Goal: Task Accomplishment & Management: Use online tool/utility

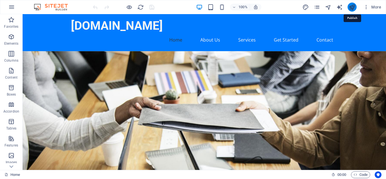
click at [351, 8] on icon "publish" at bounding box center [352, 7] width 7 height 7
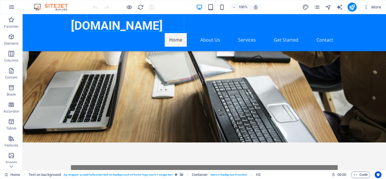
scroll to position [71, 0]
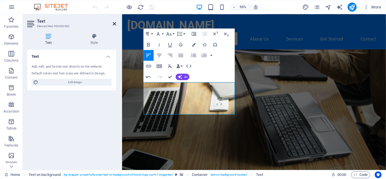
click at [115, 25] on icon at bounding box center [114, 24] width 3 height 5
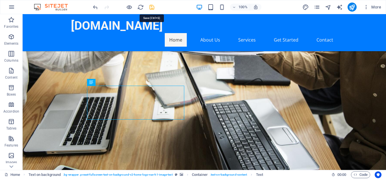
click at [151, 9] on icon "save" at bounding box center [152, 7] width 7 height 7
checkbox input "false"
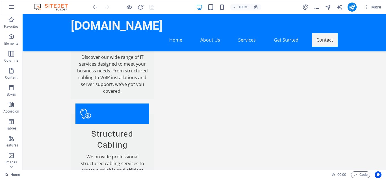
scroll to position [909, 0]
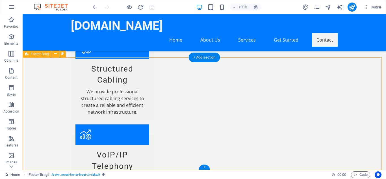
select select "footer"
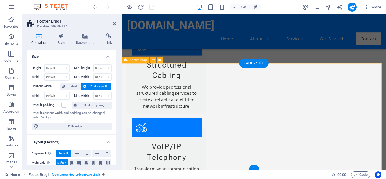
scroll to position [911, 0]
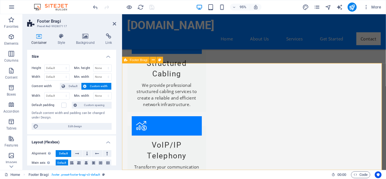
click at [83, 38] on icon at bounding box center [85, 36] width 27 height 6
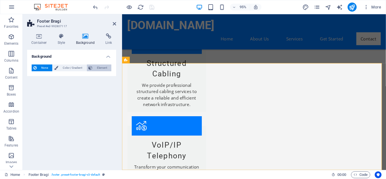
click at [101, 67] on span "Element" at bounding box center [102, 68] width 16 height 7
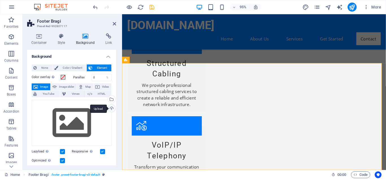
click at [109, 108] on div "Upload" at bounding box center [111, 109] width 8 height 8
click at [110, 109] on div "Upload" at bounding box center [111, 109] width 8 height 8
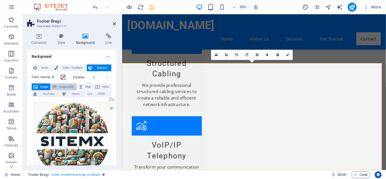
click at [63, 86] on span "Image slider" at bounding box center [67, 86] width 16 height 7
select select "ms"
select select "s"
select select "progressive"
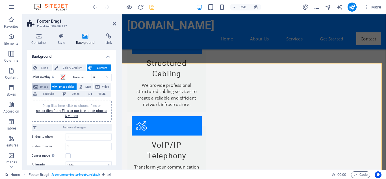
click at [43, 86] on span "Image" at bounding box center [44, 86] width 9 height 7
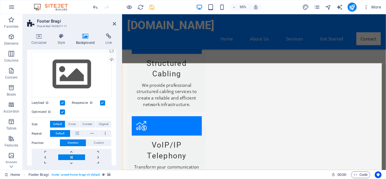
scroll to position [48, 0]
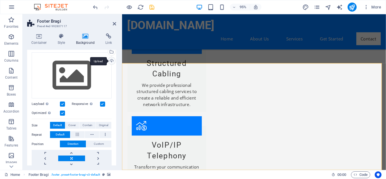
click at [111, 61] on div "Upload" at bounding box center [111, 61] width 8 height 8
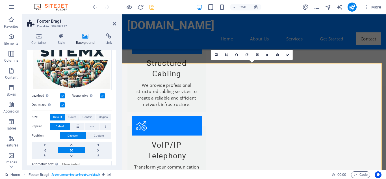
scroll to position [89, 0]
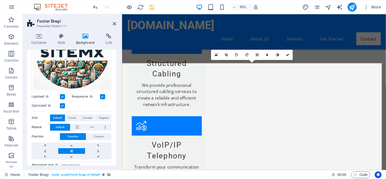
click at [63, 96] on label at bounding box center [62, 96] width 5 height 5
click at [0, 0] on input "Lazyload Loading images after the page loads improves page speed." at bounding box center [0, 0] width 0 height 0
click at [63, 96] on label at bounding box center [62, 96] width 5 height 5
click at [0, 0] on input "Lazyload Loading images after the page loads improves page speed." at bounding box center [0, 0] width 0 height 0
click at [103, 96] on label at bounding box center [102, 96] width 5 height 5
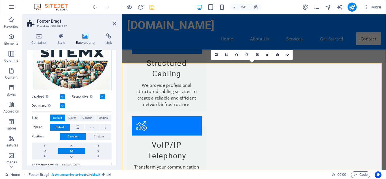
click at [0, 0] on input "Responsive Automatically load retina image and smartphone optimized sizes." at bounding box center [0, 0] width 0 height 0
click at [103, 96] on label at bounding box center [102, 96] width 5 height 5
click at [0, 0] on input "Responsive Automatically load retina image and smartphone optimized sizes." at bounding box center [0, 0] width 0 height 0
click at [87, 117] on span "Contain" at bounding box center [88, 118] width 10 height 7
click at [104, 118] on span "Original" at bounding box center [103, 118] width 9 height 7
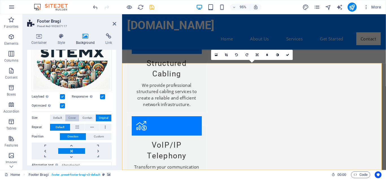
click at [74, 117] on span "Cover" at bounding box center [71, 118] width 7 height 7
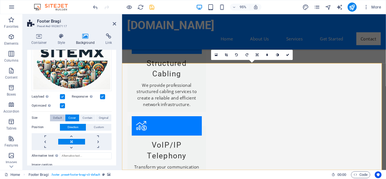
click at [59, 116] on span "Default" at bounding box center [57, 118] width 9 height 7
click at [106, 117] on span "Original" at bounding box center [103, 118] width 9 height 7
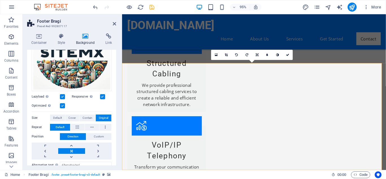
drag, startPoint x: 301, startPoint y: 120, endPoint x: 357, endPoint y: 121, distance: 55.7
click at [257, 54] on icon at bounding box center [257, 54] width 3 height 3
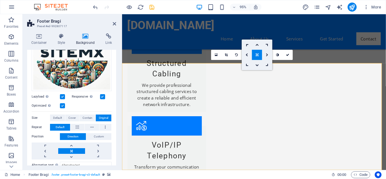
click at [268, 55] on icon at bounding box center [268, 54] width 3 height 3
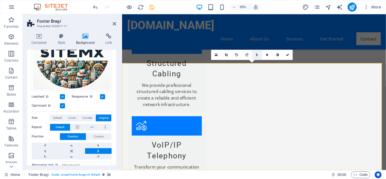
click at [257, 55] on icon at bounding box center [257, 54] width 3 height 3
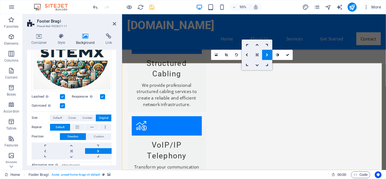
click at [266, 56] on link at bounding box center [268, 55] width 10 height 10
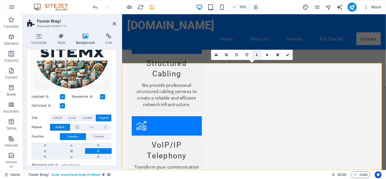
click at [256, 55] on icon at bounding box center [257, 54] width 3 height 3
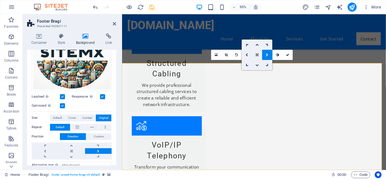
click at [257, 66] on icon at bounding box center [257, 64] width 3 height 3
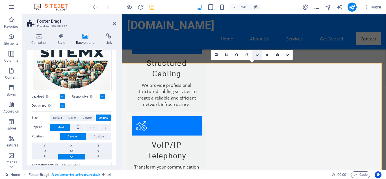
click at [257, 55] on icon at bounding box center [257, 54] width 3 height 3
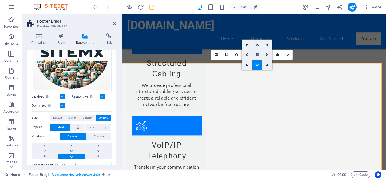
click at [257, 54] on icon at bounding box center [257, 54] width 3 height 3
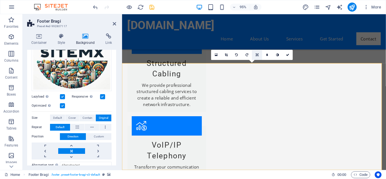
click at [258, 55] on icon at bounding box center [257, 54] width 3 height 3
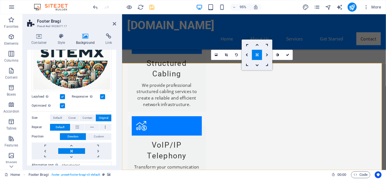
click at [267, 55] on icon at bounding box center [268, 54] width 3 height 3
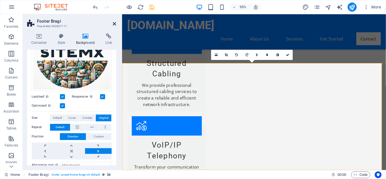
click at [115, 25] on icon at bounding box center [114, 24] width 3 height 5
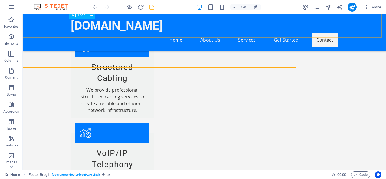
scroll to position [909, 0]
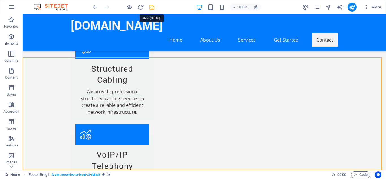
click at [152, 7] on icon "save" at bounding box center [152, 7] width 7 height 7
checkbox input "false"
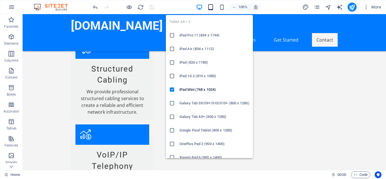
click at [211, 8] on icon "button" at bounding box center [211, 7] width 7 height 7
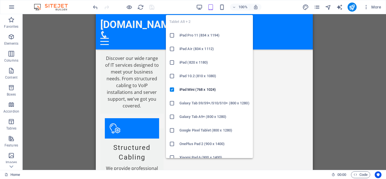
scroll to position [991, 0]
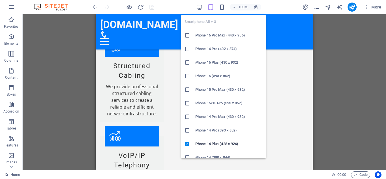
click at [198, 61] on h6 "iPhone 16 Plus (430 x 932)" at bounding box center [229, 62] width 68 height 7
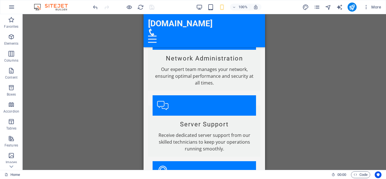
scroll to position [971, 0]
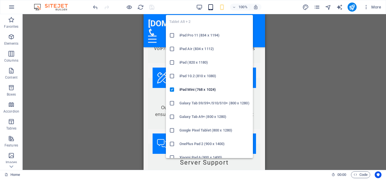
click at [213, 9] on icon "button" at bounding box center [211, 7] width 7 height 7
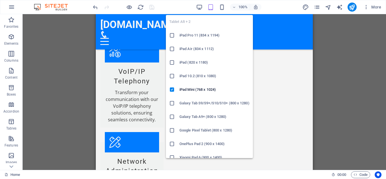
scroll to position [973, 0]
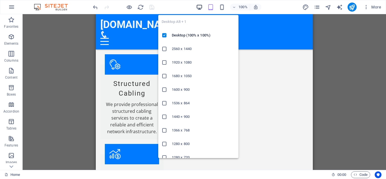
click at [197, 5] on icon "button" at bounding box center [199, 7] width 7 height 7
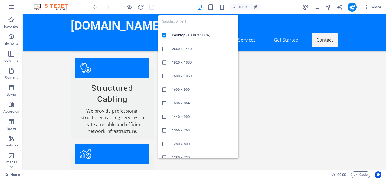
scroll to position [891, 0]
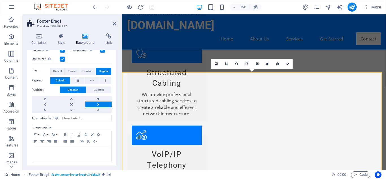
scroll to position [136, 0]
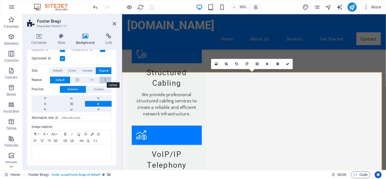
click at [103, 80] on button at bounding box center [106, 80] width 12 height 7
click at [98, 88] on span "Custom" at bounding box center [99, 89] width 10 height 7
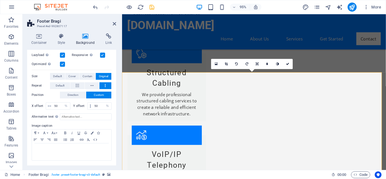
scroll to position [129, 0]
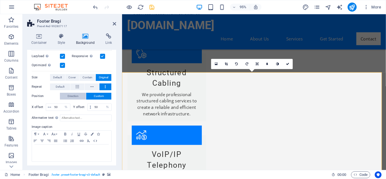
click at [76, 97] on span "Direction" at bounding box center [73, 96] width 11 height 7
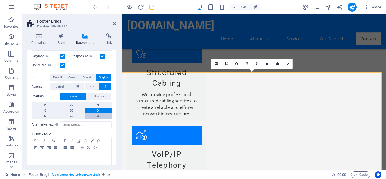
click at [96, 114] on link at bounding box center [98, 116] width 27 height 6
click at [96, 103] on link at bounding box center [98, 105] width 27 height 6
click at [96, 109] on link at bounding box center [98, 111] width 27 height 6
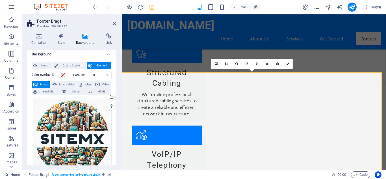
scroll to position [0, 0]
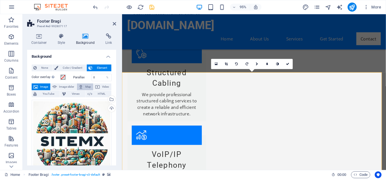
click at [86, 85] on span "Map" at bounding box center [88, 86] width 7 height 7
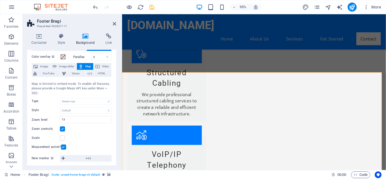
scroll to position [23, 0]
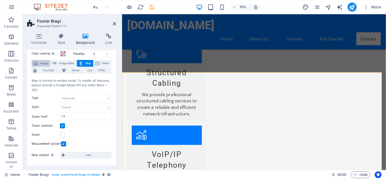
click at [40, 61] on span "Image" at bounding box center [44, 63] width 9 height 7
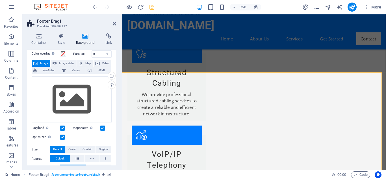
scroll to position [0, 0]
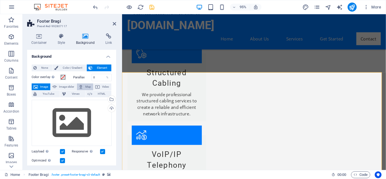
click at [83, 86] on icon at bounding box center [81, 86] width 5 height 7
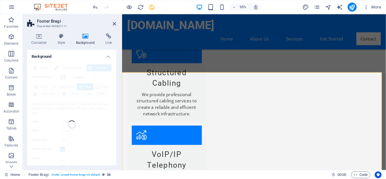
drag, startPoint x: 83, startPoint y: 86, endPoint x: 117, endPoint y: 81, distance: 34.7
click at [117, 81] on div "Container Style Background Link Size Height Default px rem % vh vw Min. height …" at bounding box center [72, 99] width 98 height 141
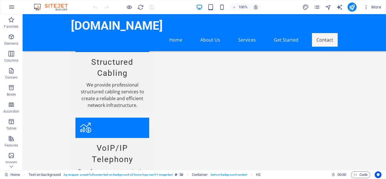
scroll to position [909, 0]
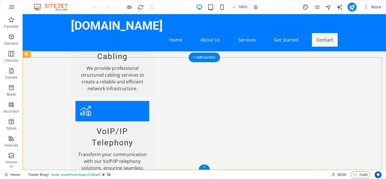
select select "footer"
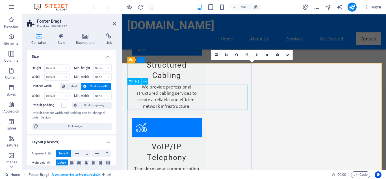
scroll to position [911, 0]
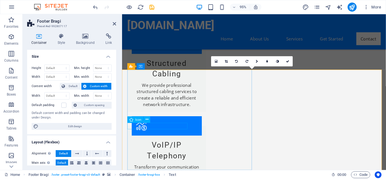
scroll to position [904, 0]
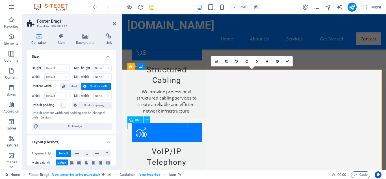
select select "xMidYMid"
select select "px"
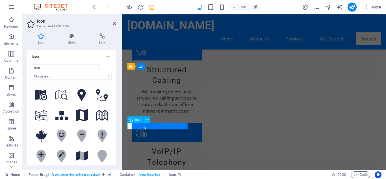
scroll to position [911, 0]
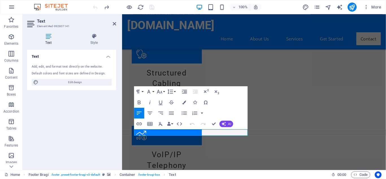
scroll to position [911, 0]
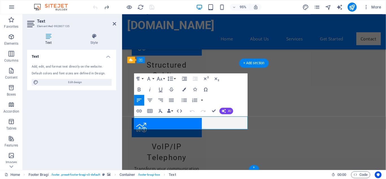
scroll to position [911, 0]
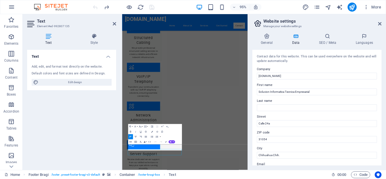
scroll to position [718, 0]
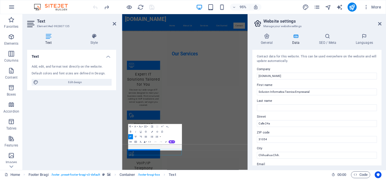
click at [180, 126] on div "Paragraph Format Normal Heading 1 Heading 2 Heading 3 Heading 4 Heading 5 Headi…" at bounding box center [155, 134] width 54 height 20
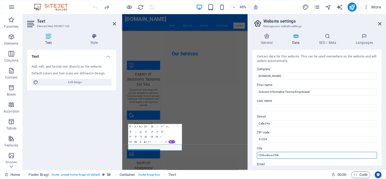
drag, startPoint x: 283, startPoint y: 154, endPoint x: 258, endPoint y: 156, distance: 25.2
click at [258, 156] on input "Chihuahua Chih." at bounding box center [317, 155] width 120 height 7
type input "CUU MX."
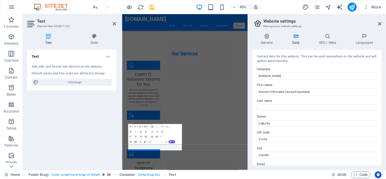
click at [381, 27] on header "Website settings Manage your website settings" at bounding box center [318, 21] width 128 height 15
click at [381, 25] on icon at bounding box center [380, 24] width 3 height 5
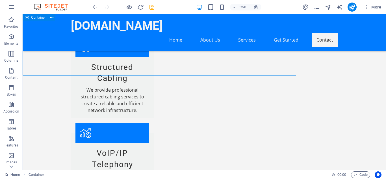
scroll to position [901, 0]
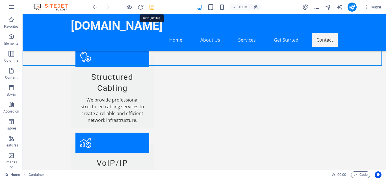
click at [151, 8] on icon "save" at bounding box center [152, 7] width 7 height 7
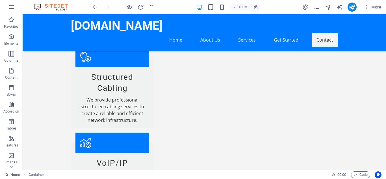
checkbox input "false"
click at [352, 5] on icon "publish" at bounding box center [352, 7] width 7 height 7
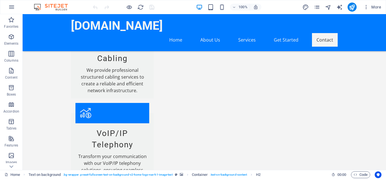
scroll to position [909, 0]
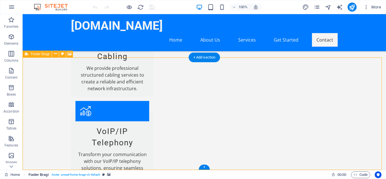
click at [73, 175] on span ". footer .preset-footer-bragi-v3-default" at bounding box center [76, 174] width 50 height 7
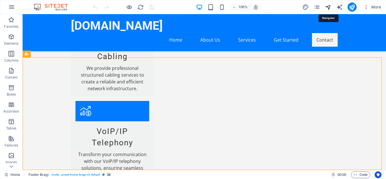
click at [329, 6] on icon "navigator" at bounding box center [328, 7] width 7 height 7
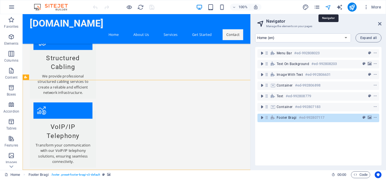
scroll to position [870, 0]
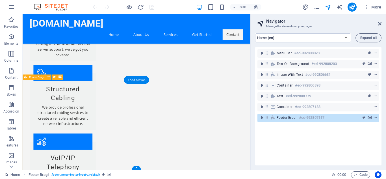
click at [301, 118] on h6 "#ed-992807117" at bounding box center [311, 117] width 25 height 7
click at [285, 120] on span "Footer Bragi" at bounding box center [287, 117] width 20 height 5
click at [287, 117] on span "Footer Bragi" at bounding box center [287, 117] width 20 height 5
click at [374, 116] on icon "context-menu" at bounding box center [376, 118] width 4 height 4
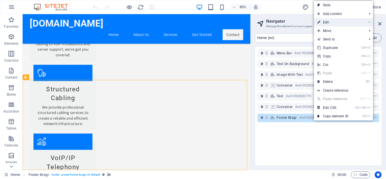
click at [329, 22] on link "⏎ Edit" at bounding box center [333, 22] width 38 height 8
select select "footer"
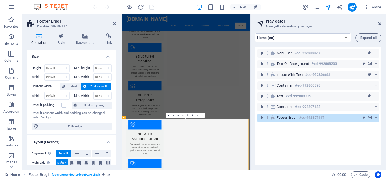
scroll to position [719, 0]
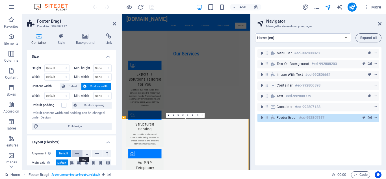
click at [77, 155] on icon at bounding box center [77, 153] width 4 height 7
click at [88, 152] on button at bounding box center [87, 153] width 8 height 7
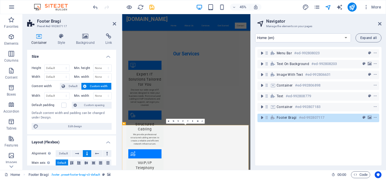
scroll to position [706, 0]
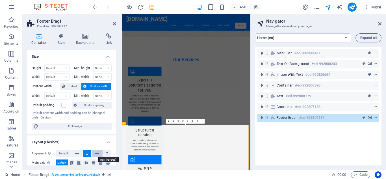
click at [95, 154] on icon at bounding box center [97, 153] width 4 height 7
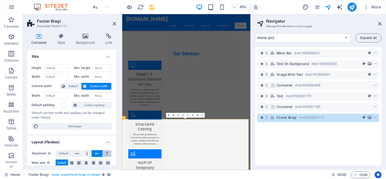
click at [109, 154] on button at bounding box center [107, 153] width 8 height 7
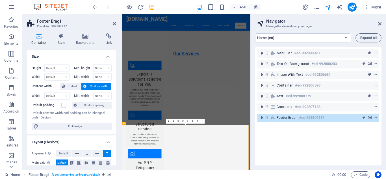
scroll to position [706, 0]
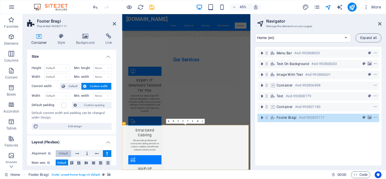
click at [61, 151] on span "Default" at bounding box center [63, 153] width 9 height 7
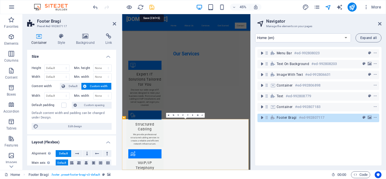
click at [151, 8] on icon "save" at bounding box center [152, 7] width 7 height 7
checkbox input "false"
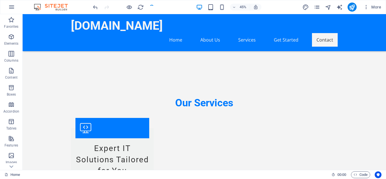
scroll to position [909, 0]
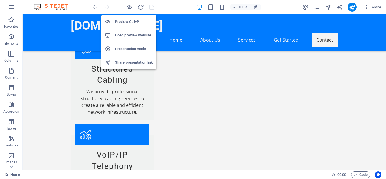
click at [129, 20] on h6 "Preview Ctrl+P" at bounding box center [134, 21] width 38 height 7
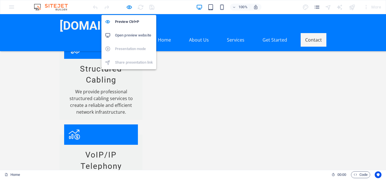
click at [128, 36] on h6 "Open preview website" at bounding box center [134, 35] width 38 height 7
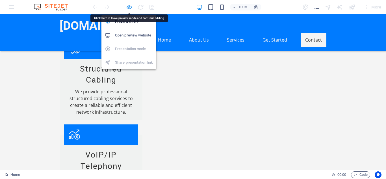
click at [132, 5] on icon "button" at bounding box center [129, 7] width 7 height 7
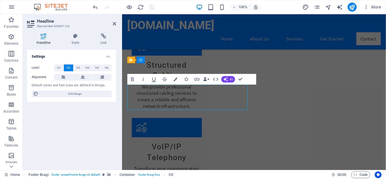
scroll to position [911, 0]
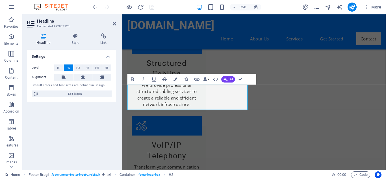
select select "footer"
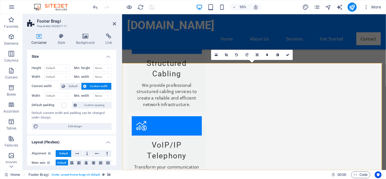
click at [85, 37] on icon at bounding box center [85, 36] width 27 height 6
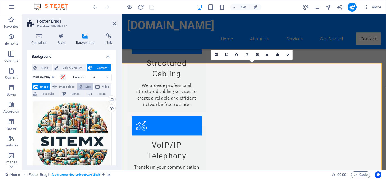
click at [85, 86] on span "Map" at bounding box center [88, 86] width 7 height 7
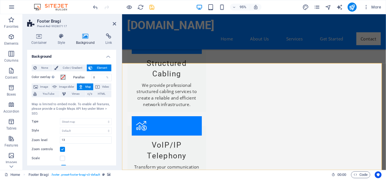
drag, startPoint x: 115, startPoint y: 89, endPoint x: 115, endPoint y: 119, distance: 30.8
click at [115, 119] on div "Background None Color / Gradient Element Stretch background to full-width Color…" at bounding box center [71, 108] width 89 height 116
drag, startPoint x: 114, startPoint y: 120, endPoint x: 114, endPoint y: 153, distance: 33.1
click at [114, 153] on div "None Color / Gradient Element Stretch background to full-width Color overlay Pl…" at bounding box center [71, 124] width 89 height 129
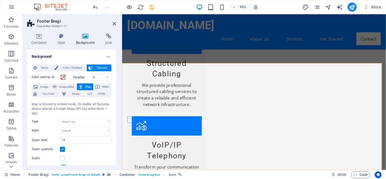
click at [100, 115] on div "Map is limited to embed mode. To enable all features, please provide a Google M…" at bounding box center [72, 109] width 80 height 14
click at [84, 86] on button "Map" at bounding box center [85, 86] width 16 height 7
click at [70, 87] on span "Image slider" at bounding box center [67, 86] width 16 height 7
select select "ms"
select select "s"
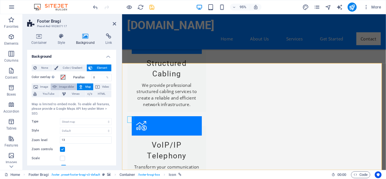
select select "progressive"
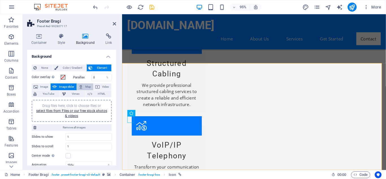
click at [85, 84] on span "Map" at bounding box center [88, 86] width 7 height 7
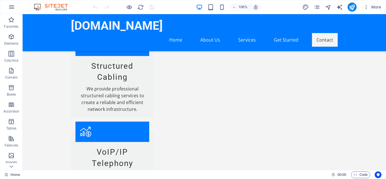
scroll to position [909, 0]
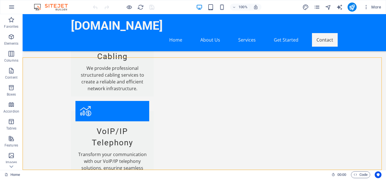
select select "footer"
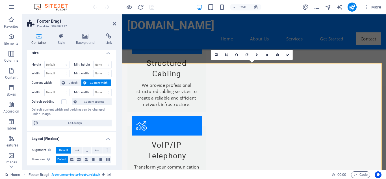
scroll to position [0, 0]
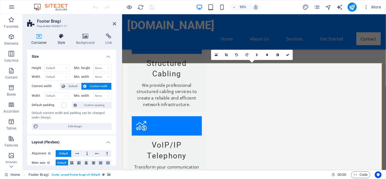
click at [62, 39] on h4 "Style" at bounding box center [62, 39] width 18 height 12
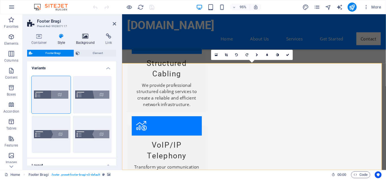
click at [84, 41] on h4 "Background" at bounding box center [87, 39] width 30 height 12
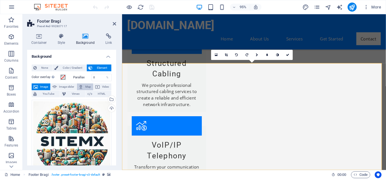
click at [82, 87] on icon at bounding box center [81, 86] width 5 height 7
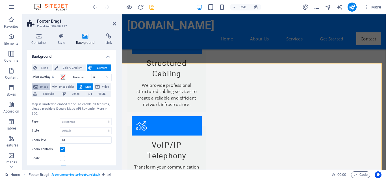
click at [38, 87] on button "Image" at bounding box center [41, 86] width 19 height 7
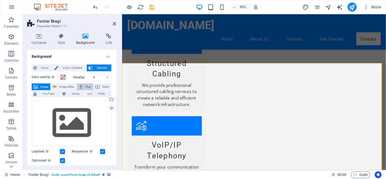
click at [83, 87] on button "Map" at bounding box center [85, 86] width 16 height 7
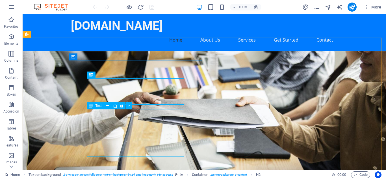
click at [94, 107] on div "Text" at bounding box center [95, 105] width 17 height 7
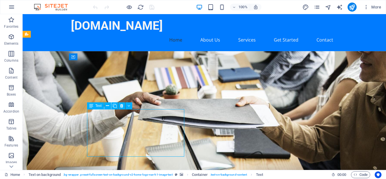
click at [94, 104] on div "Text" at bounding box center [95, 105] width 17 height 7
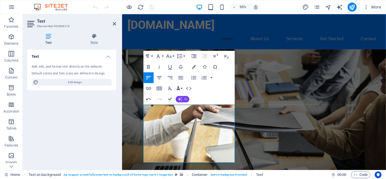
click at [184, 98] on button "AI" at bounding box center [183, 99] width 14 height 7
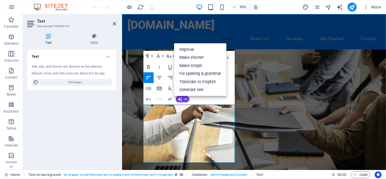
click at [196, 99] on div "Paragraph Format Normal Heading 1 Heading 2 Heading 3 Heading 4 Heading 5 Headi…" at bounding box center [189, 78] width 91 height 54
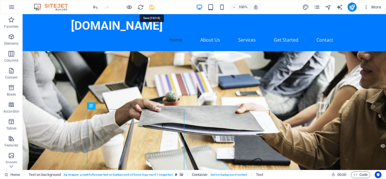
click at [152, 8] on icon "save" at bounding box center [152, 7] width 7 height 7
checkbox input "false"
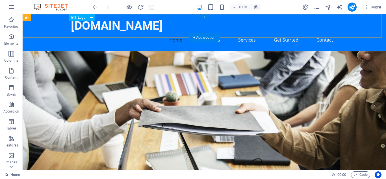
click at [128, 24] on div "[DOMAIN_NAME]" at bounding box center [204, 26] width 267 height 14
click at [106, 27] on div "[DOMAIN_NAME]" at bounding box center [204, 26] width 267 height 14
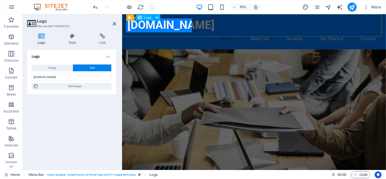
click at [129, 26] on div "[DOMAIN_NAME]" at bounding box center [261, 26] width 267 height 14
click at [128, 26] on div "[DOMAIN_NAME]" at bounding box center [261, 26] width 267 height 14
click at [194, 28] on div "[DOMAIN_NAME]" at bounding box center [261, 26] width 267 height 14
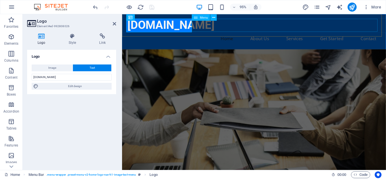
click at [221, 33] on nav "Home About Us Services Get Started Contact" at bounding box center [261, 40] width 267 height 14
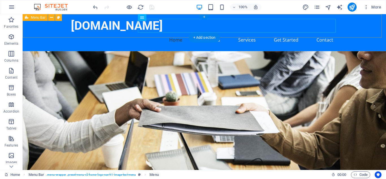
click at [32, 28] on div "[DOMAIN_NAME] Home About Us Services Get Started Contact" at bounding box center [205, 32] width 364 height 37
select select "header"
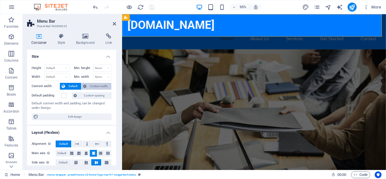
click at [94, 85] on span "Custom width" at bounding box center [99, 86] width 22 height 7
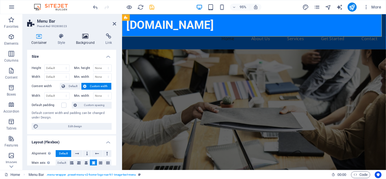
click at [83, 40] on h4 "Background" at bounding box center [87, 39] width 30 height 12
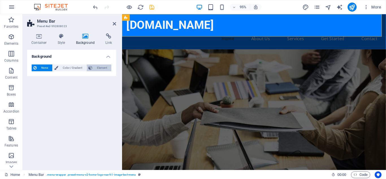
click at [100, 70] on span "Element" at bounding box center [102, 68] width 16 height 7
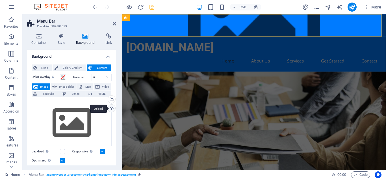
click at [111, 108] on div "Upload" at bounding box center [111, 109] width 8 height 8
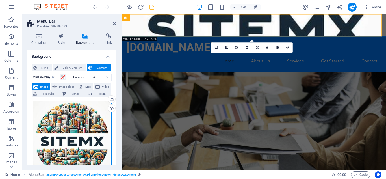
click at [73, 126] on div "Drag files here, click to choose files or select files from Files or our free s…" at bounding box center [72, 140] width 80 height 80
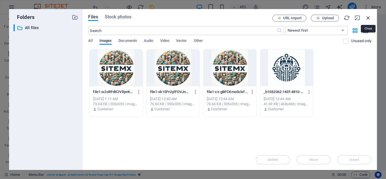
click at [369, 18] on icon "button" at bounding box center [369, 18] width 6 height 6
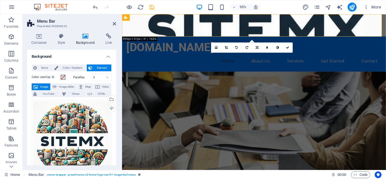
drag, startPoint x: 114, startPoint y: 88, endPoint x: 115, endPoint y: 115, distance: 27.4
click at [115, 115] on div "None Color / Gradient Element Stretch background to full-width Color overlay Pl…" at bounding box center [71, 176] width 89 height 233
click at [115, 119] on div "None Color / Gradient Element Stretch background to full-width Color overlay Pl…" at bounding box center [71, 176] width 89 height 233
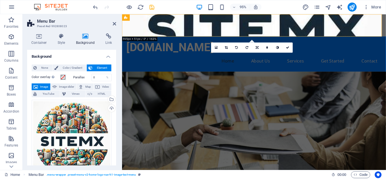
click at [113, 122] on div "None Color / Gradient Element Stretch background to full-width Color overlay Pl…" at bounding box center [71, 176] width 89 height 233
drag, startPoint x: 115, startPoint y: 78, endPoint x: 115, endPoint y: 114, distance: 36.2
click at [115, 114] on div "None Color / Gradient Element Stretch background to full-width Color overlay Pl…" at bounding box center [71, 176] width 89 height 233
click at [115, 117] on div "None Color / Gradient Element Stretch background to full-width Color overlay Pl…" at bounding box center [71, 176] width 89 height 233
click at [114, 119] on div "None Color / Gradient Element Stretch background to full-width Color overlay Pl…" at bounding box center [71, 176] width 89 height 233
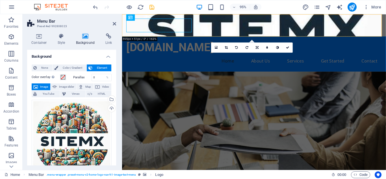
scroll to position [101, 0]
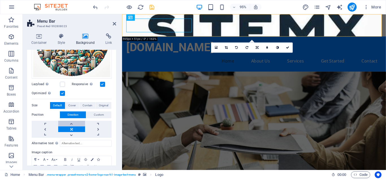
click at [71, 122] on link at bounding box center [71, 124] width 27 height 6
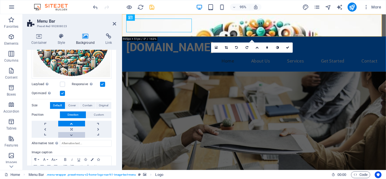
click at [72, 135] on link at bounding box center [71, 135] width 27 height 6
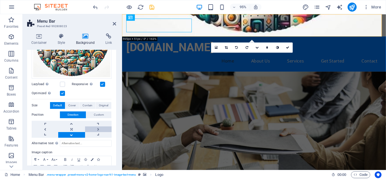
click at [98, 128] on link at bounding box center [98, 129] width 27 height 6
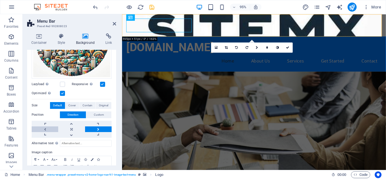
click at [44, 128] on link at bounding box center [45, 129] width 27 height 6
click at [44, 123] on link at bounding box center [45, 124] width 27 height 6
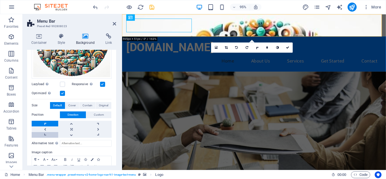
click at [45, 134] on link at bounding box center [45, 135] width 27 height 6
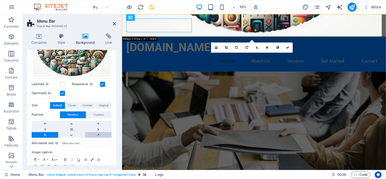
click at [96, 134] on link at bounding box center [98, 135] width 27 height 6
click at [72, 103] on span "Cover" at bounding box center [71, 105] width 7 height 7
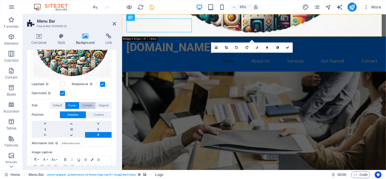
click at [87, 104] on span "Contain" at bounding box center [88, 105] width 10 height 7
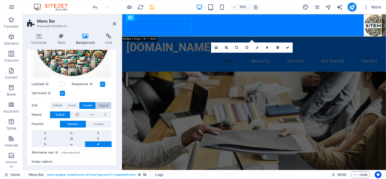
click at [102, 104] on span "Original" at bounding box center [103, 105] width 9 height 7
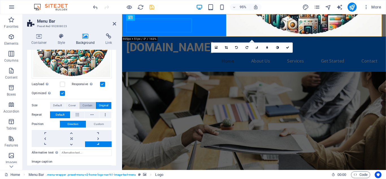
click at [87, 105] on span "Contain" at bounding box center [88, 105] width 10 height 7
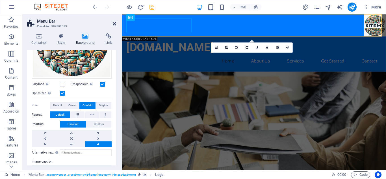
click at [115, 24] on icon at bounding box center [114, 24] width 3 height 5
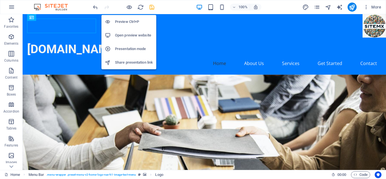
click at [126, 35] on h6 "Open preview website" at bounding box center [134, 35] width 38 height 7
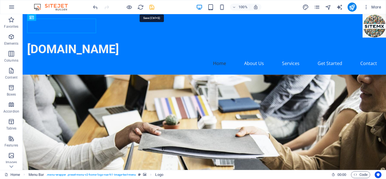
click at [152, 6] on icon "save" at bounding box center [152, 7] width 7 height 7
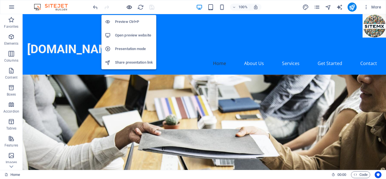
click at [130, 8] on icon "button" at bounding box center [129, 7] width 7 height 7
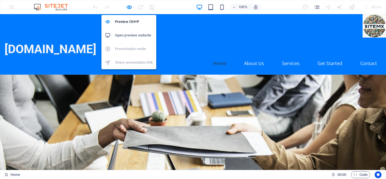
click at [127, 35] on h6 "Open preview website" at bounding box center [134, 35] width 38 height 7
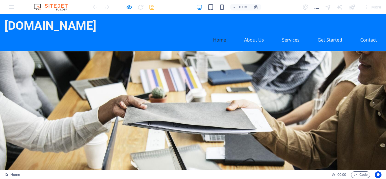
click at [151, 8] on div at bounding box center [123, 7] width 63 height 9
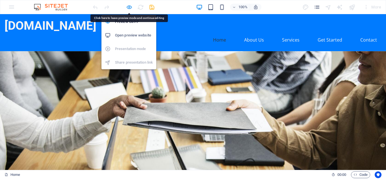
click at [126, 10] on icon "button" at bounding box center [129, 7] width 7 height 7
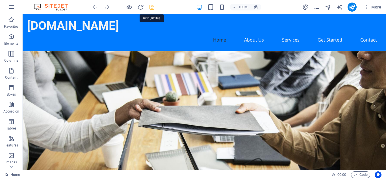
click at [152, 7] on icon "save" at bounding box center [152, 7] width 7 height 7
checkbox input "false"
click at [141, 6] on icon "reload" at bounding box center [141, 7] width 7 height 7
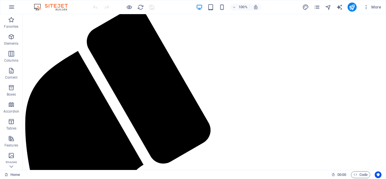
scroll to position [0, 0]
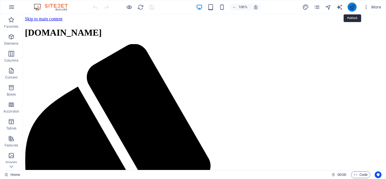
click at [352, 6] on icon "publish" at bounding box center [352, 7] width 7 height 7
